Goal: Information Seeking & Learning: Learn about a topic

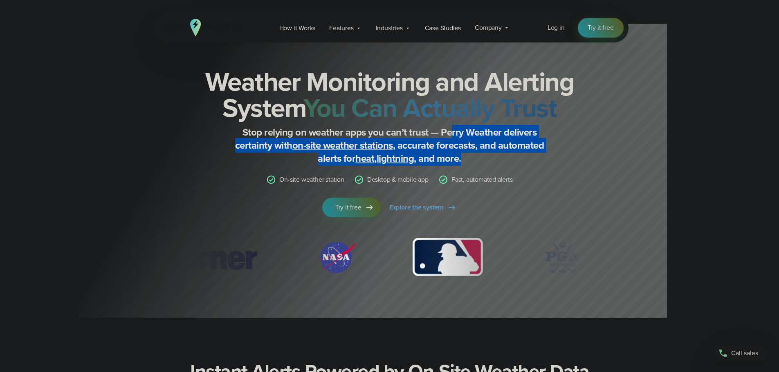
drag, startPoint x: 452, startPoint y: 133, endPoint x: 607, endPoint y: 183, distance: 162.2
click at [607, 183] on div "Weather Monitoring and Alerting System You Can Actually Trust Stop relying on w…" at bounding box center [389, 181] width 477 height 276
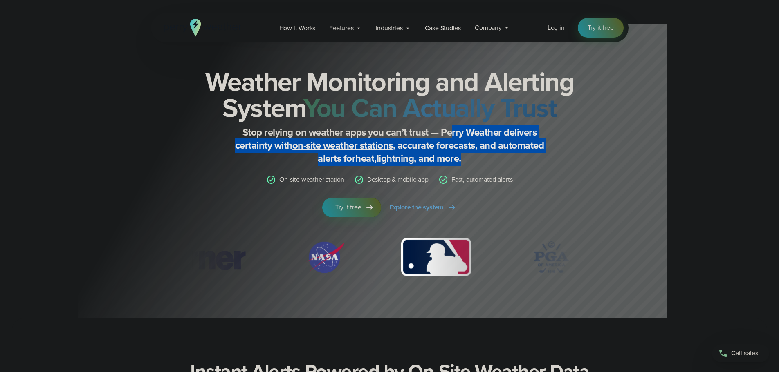
click at [607, 183] on div "Weather Monitoring and Alerting System You Can Actually Trust Stop relying on w…" at bounding box center [389, 181] width 477 height 276
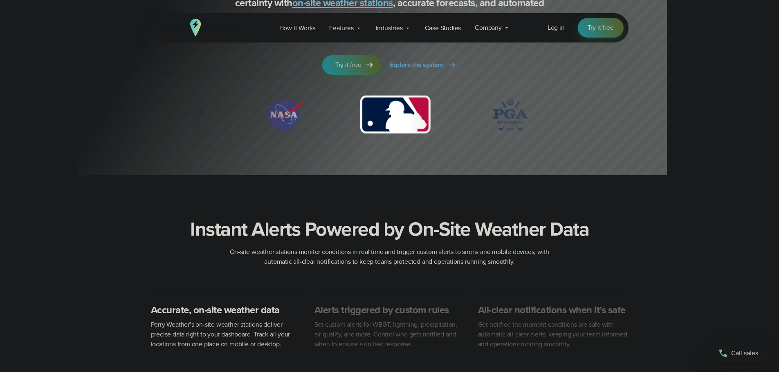
drag, startPoint x: 518, startPoint y: 195, endPoint x: 522, endPoint y: 248, distance: 53.4
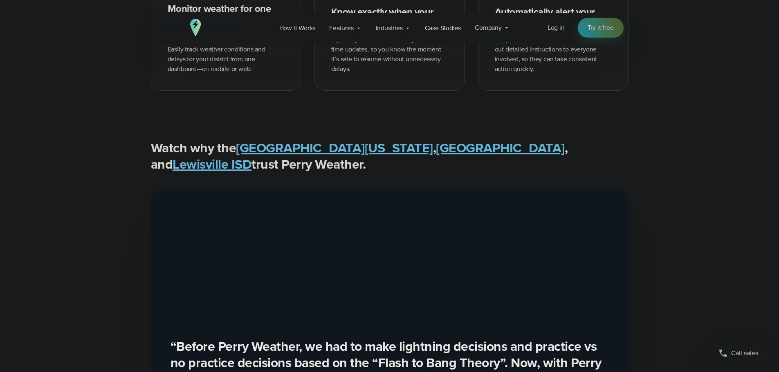
scroll to position [40, 0]
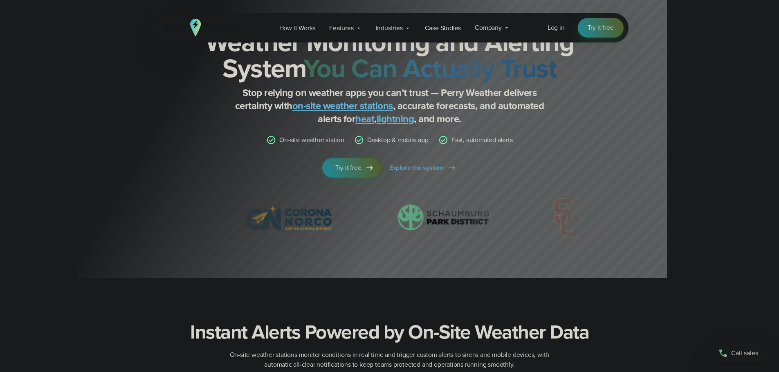
drag, startPoint x: 681, startPoint y: 28, endPoint x: 681, endPoint y: 18, distance: 10.2
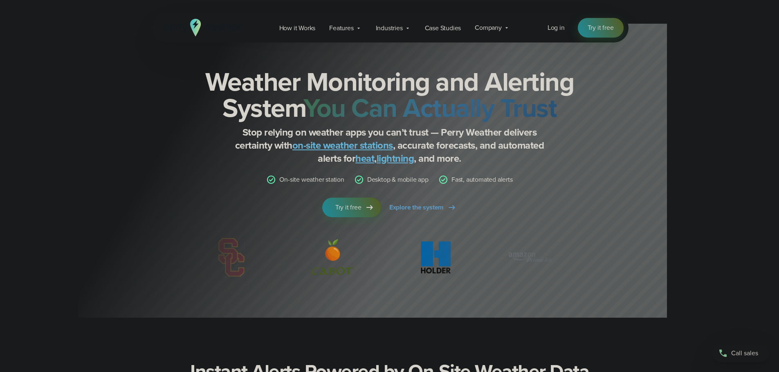
click at [638, 162] on div at bounding box center [372, 159] width 589 height 318
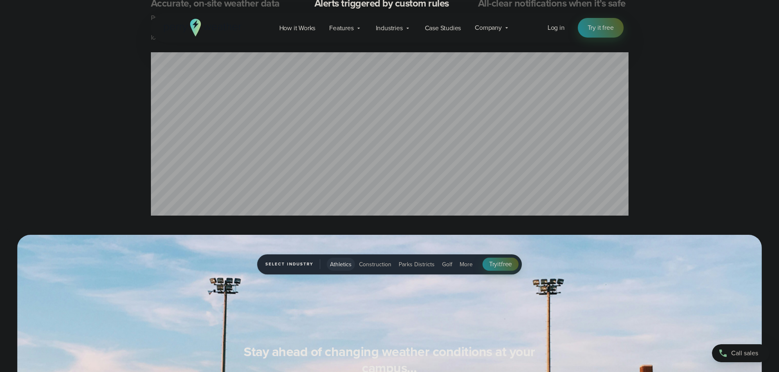
scroll to position [572, 0]
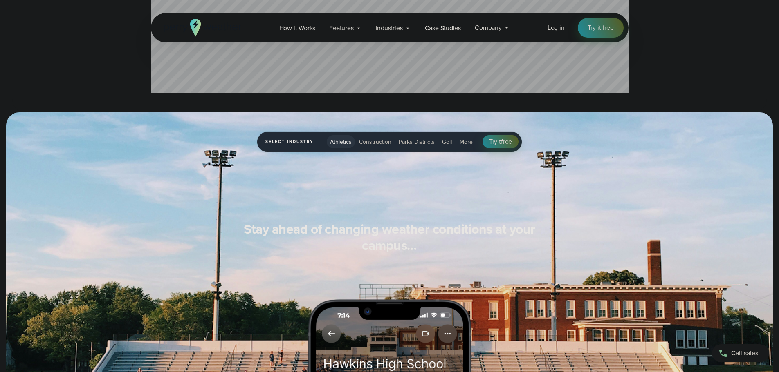
click at [374, 143] on span "Construction" at bounding box center [375, 142] width 32 height 9
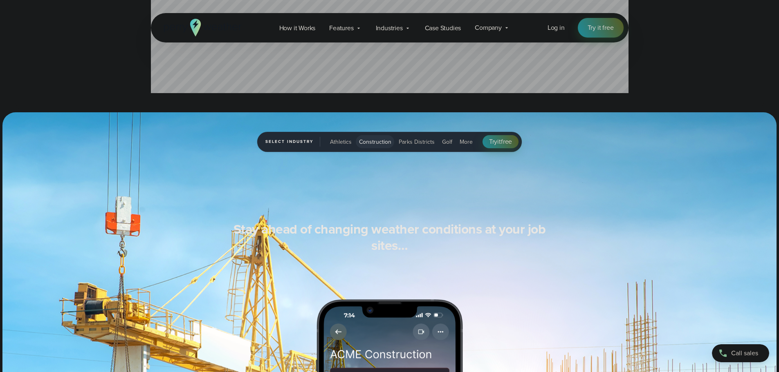
click at [405, 139] on span "Parks Districts" at bounding box center [417, 142] width 36 height 9
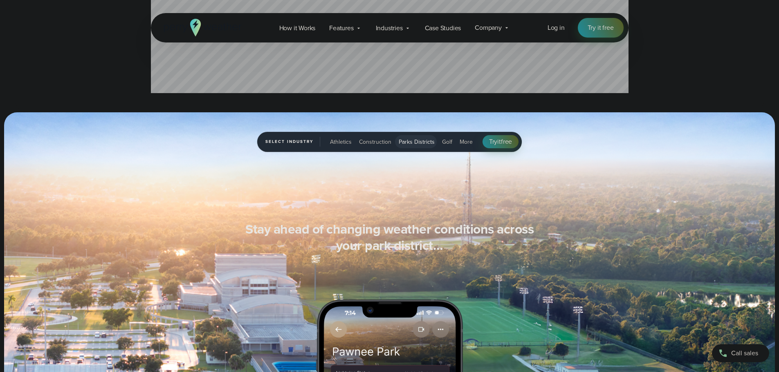
click at [454, 145] on div "Athletics Construction Parks Districts Golf More" at bounding box center [401, 141] width 149 height 13
click at [444, 139] on span "Golf" at bounding box center [447, 142] width 10 height 9
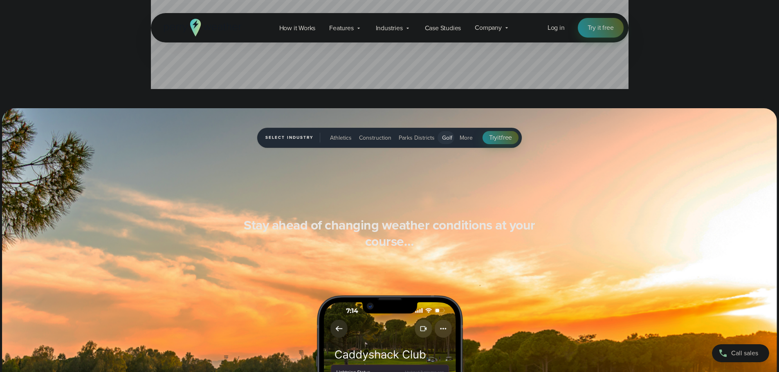
scroll to position [654, 0]
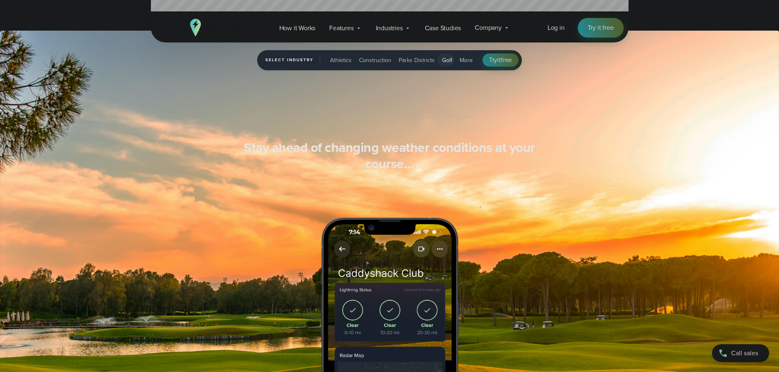
click at [328, 57] on button "Athletics" at bounding box center [341, 60] width 28 height 13
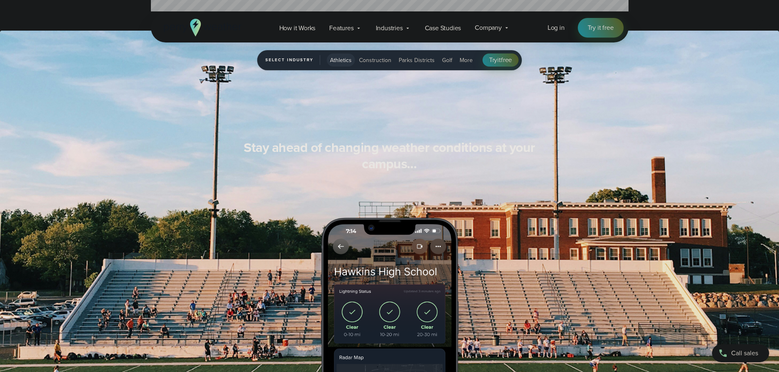
click at [464, 57] on span "More" at bounding box center [465, 60] width 13 height 9
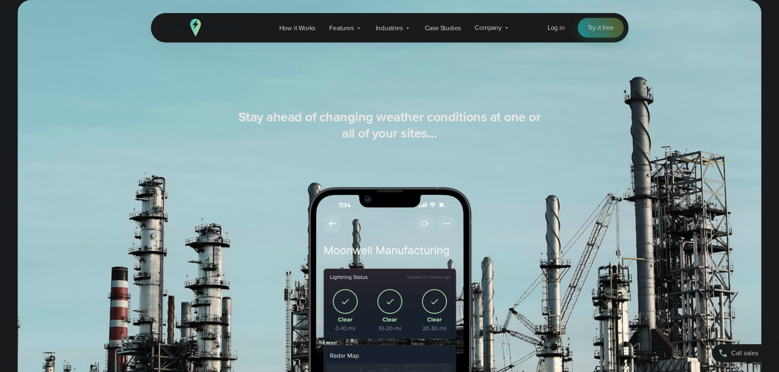
scroll to position [29, 0]
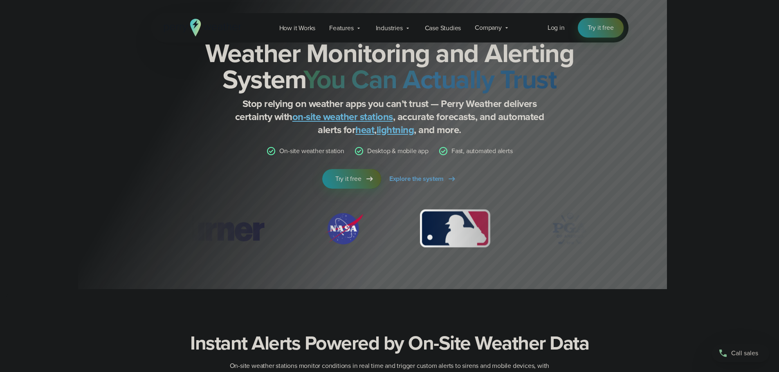
drag, startPoint x: 392, startPoint y: 110, endPoint x: 208, endPoint y: 39, distance: 197.6
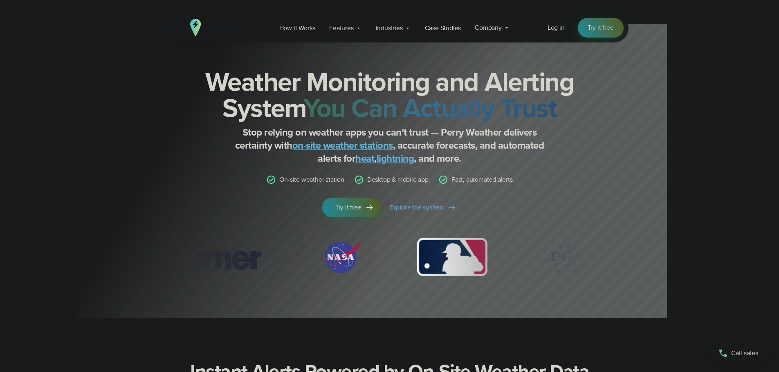
click at [196, 25] on icon at bounding box center [195, 24] width 6 height 9
